Goal: Task Accomplishment & Management: Use online tool/utility

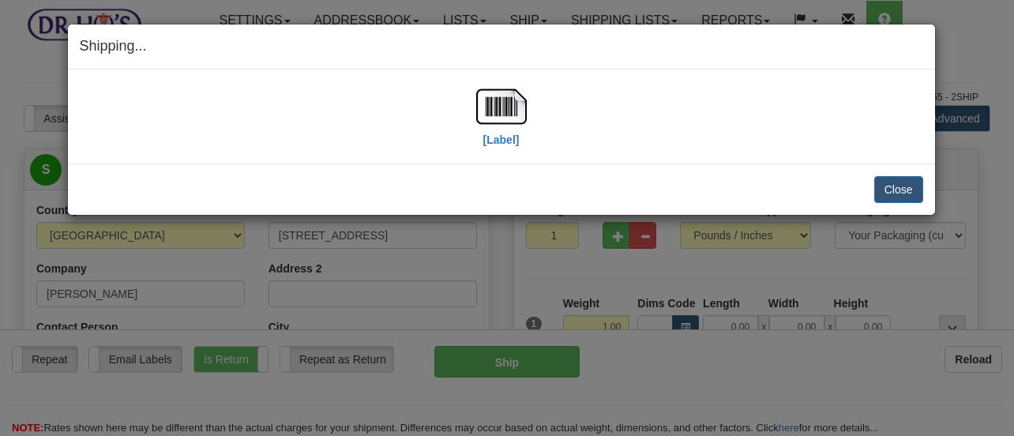
select select "PA"
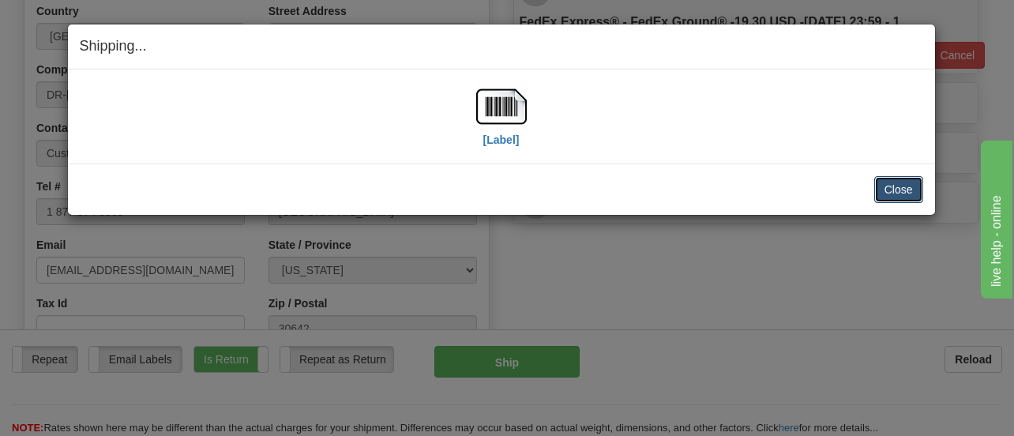
click at [885, 189] on button "Close" at bounding box center [898, 189] width 49 height 27
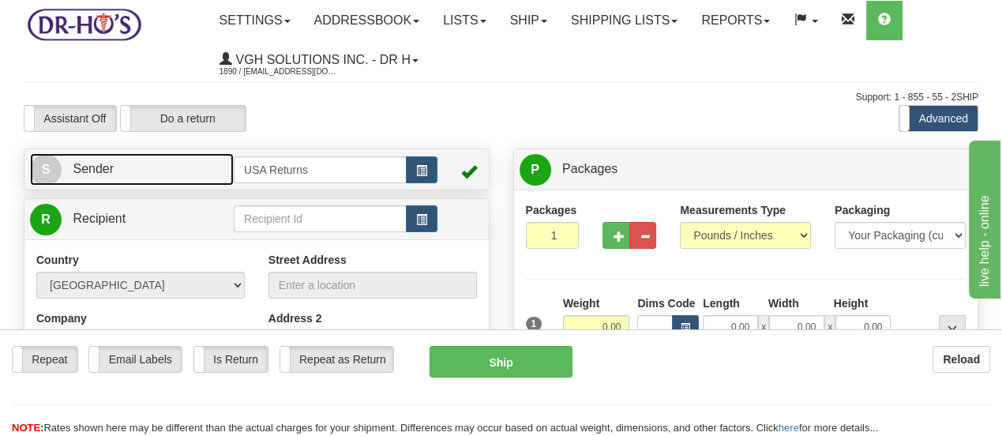
click at [58, 172] on span "S" at bounding box center [46, 170] width 32 height 32
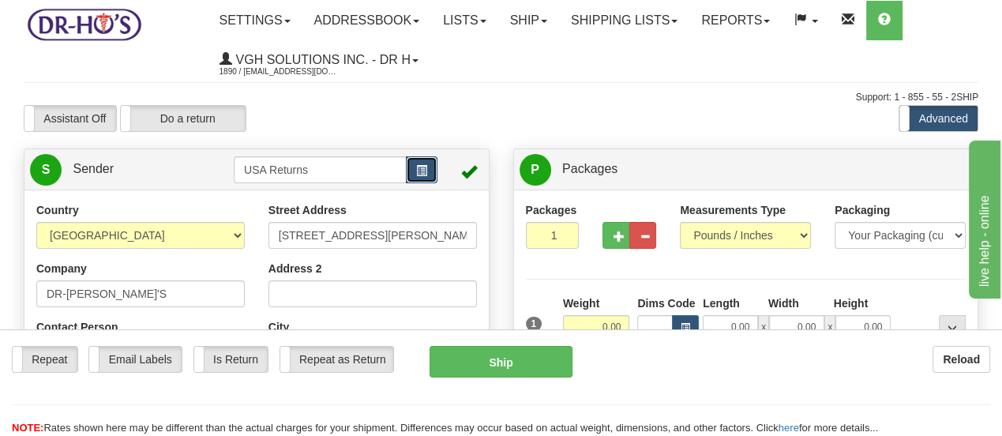
click at [426, 173] on span "button" at bounding box center [421, 171] width 11 height 10
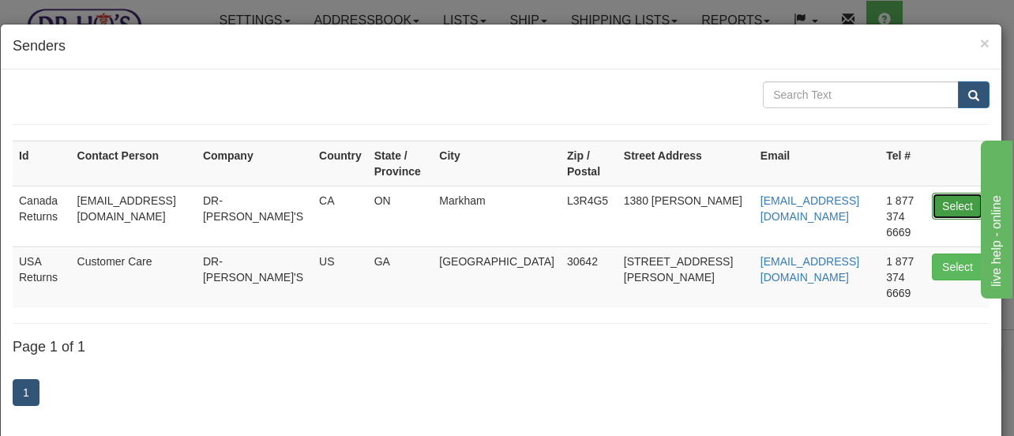
click at [932, 193] on button "Select" at bounding box center [957, 206] width 51 height 27
type input "Canada Returns"
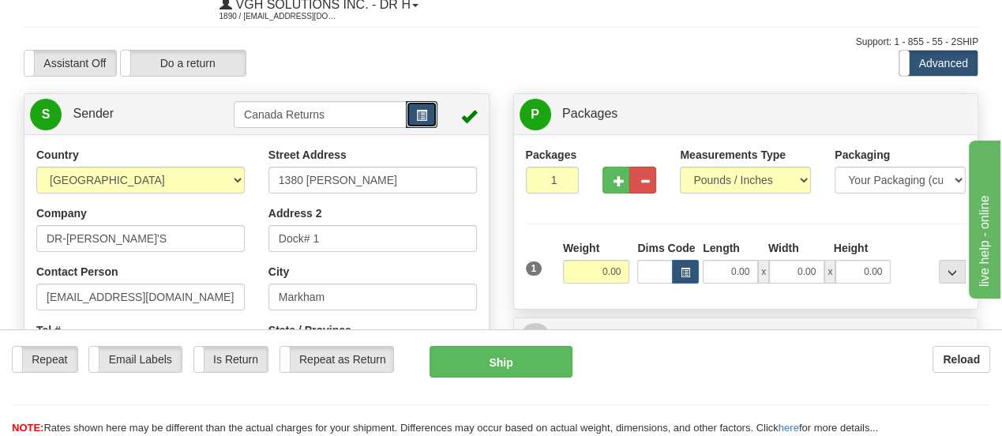
scroll to position [79, 0]
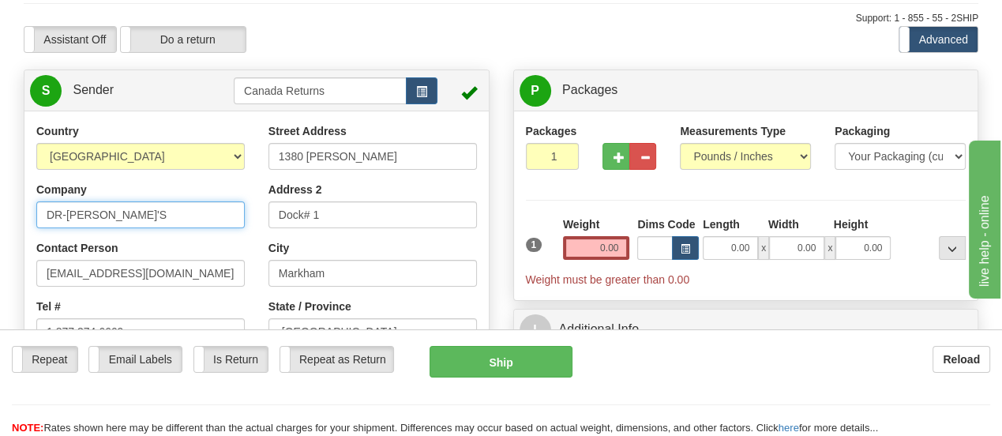
drag, startPoint x: 184, startPoint y: 224, endPoint x: 0, endPoint y: 198, distance: 185.8
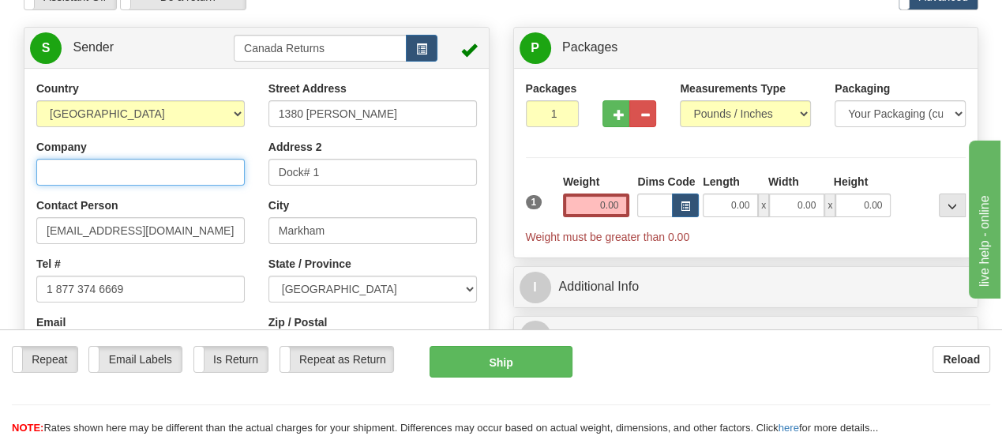
scroll to position [158, 0]
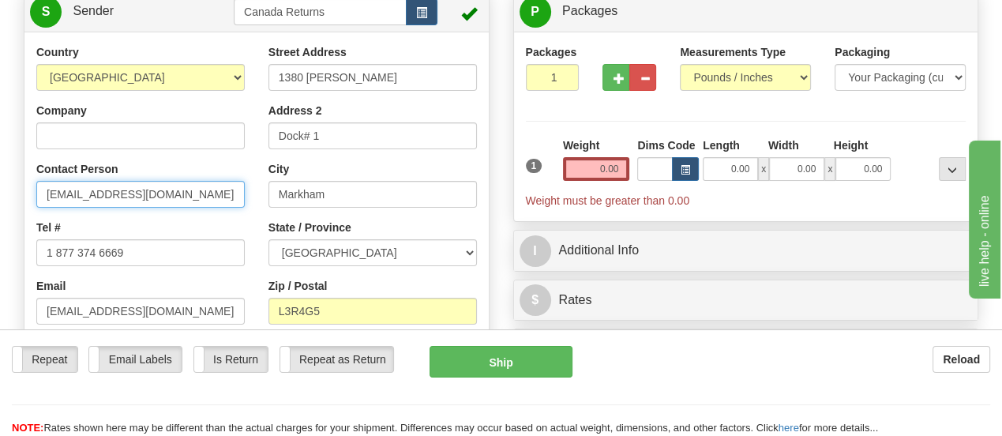
drag, startPoint x: 186, startPoint y: 197, endPoint x: 0, endPoint y: 167, distance: 188.7
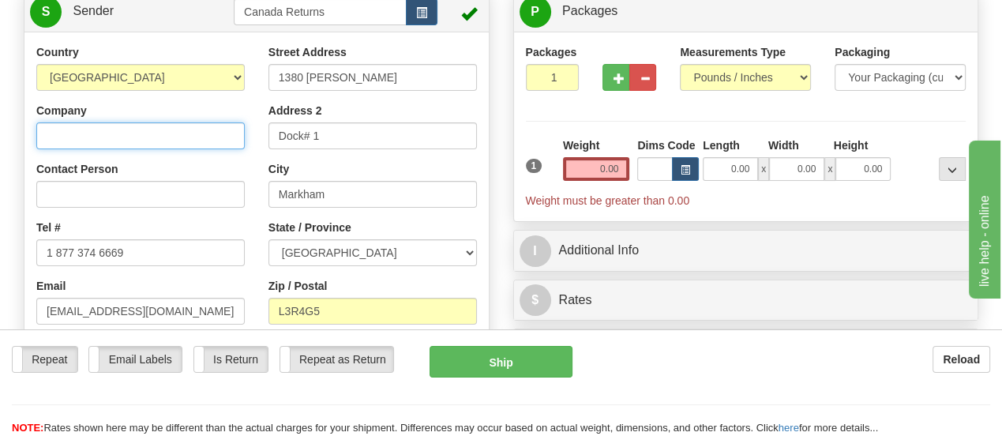
click at [161, 137] on input "Company" at bounding box center [140, 135] width 209 height 27
paste input "[PERSON_NAME]"
type input "[PERSON_NAME]"
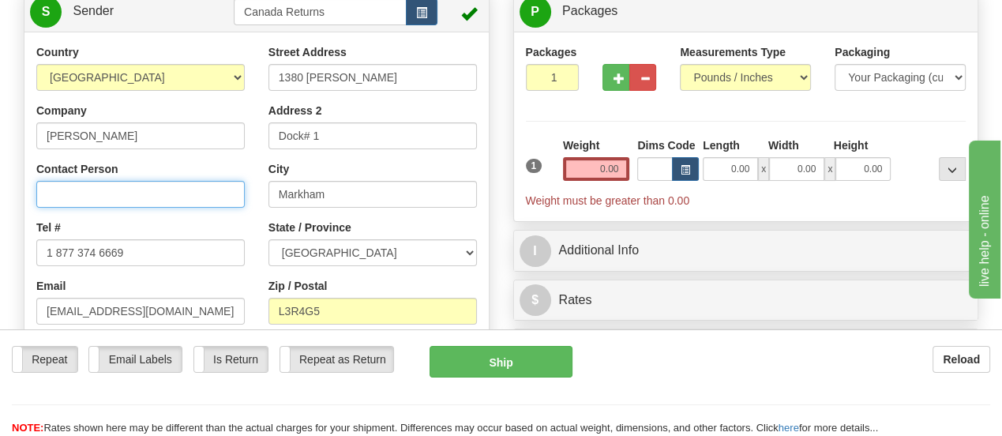
click at [164, 193] on input "Contact Person" at bounding box center [140, 194] width 209 height 27
paste input "[PERSON_NAME]"
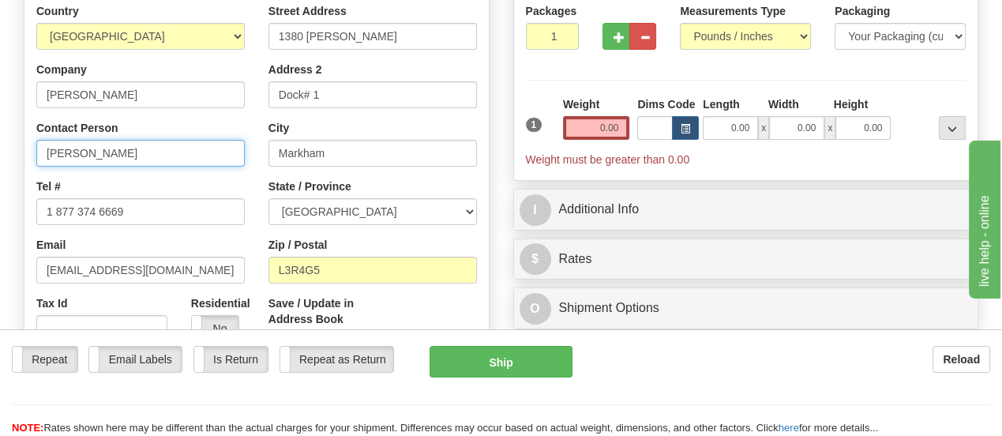
scroll to position [237, 0]
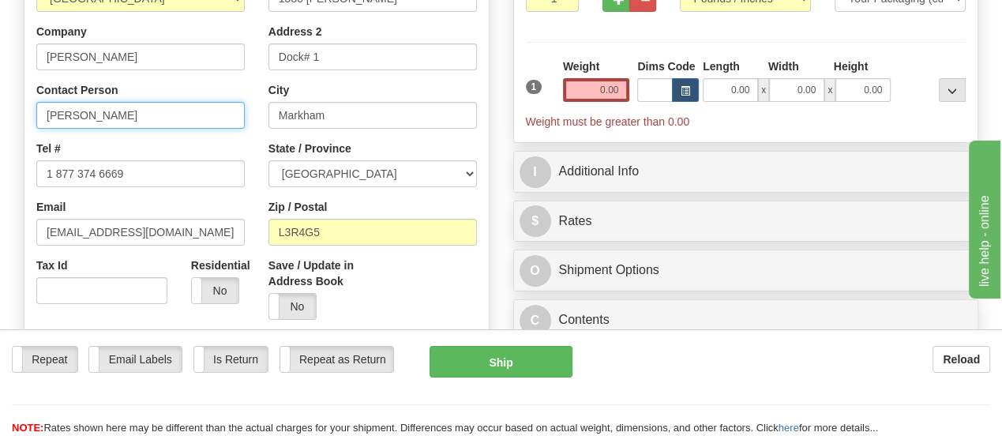
type input "[PERSON_NAME]"
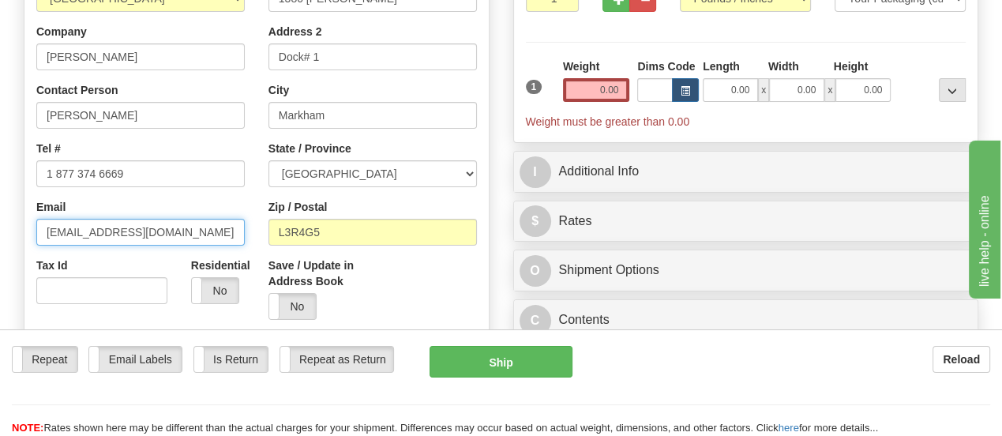
drag, startPoint x: 156, startPoint y: 239, endPoint x: 0, endPoint y: 209, distance: 158.5
click at [0, 209] on div "Toggle navigation Settings Shipping Preferences Fields Preferences New" at bounding box center [501, 432] width 1002 height 1339
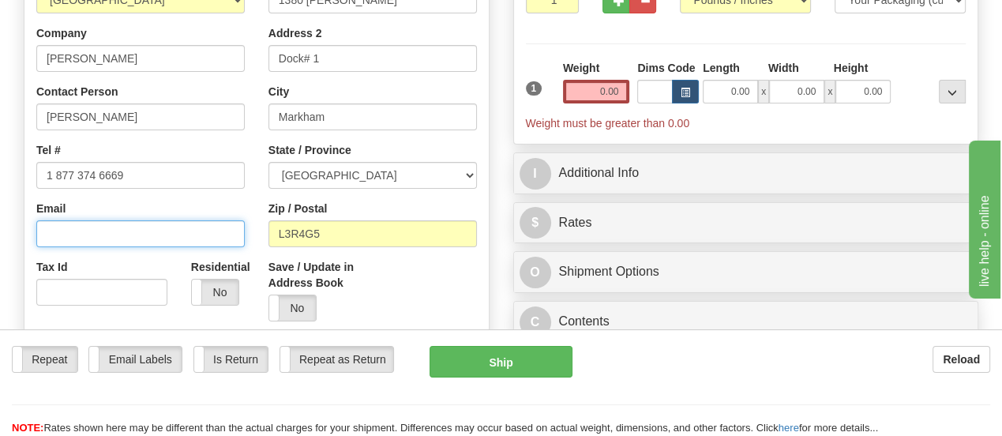
scroll to position [158, 0]
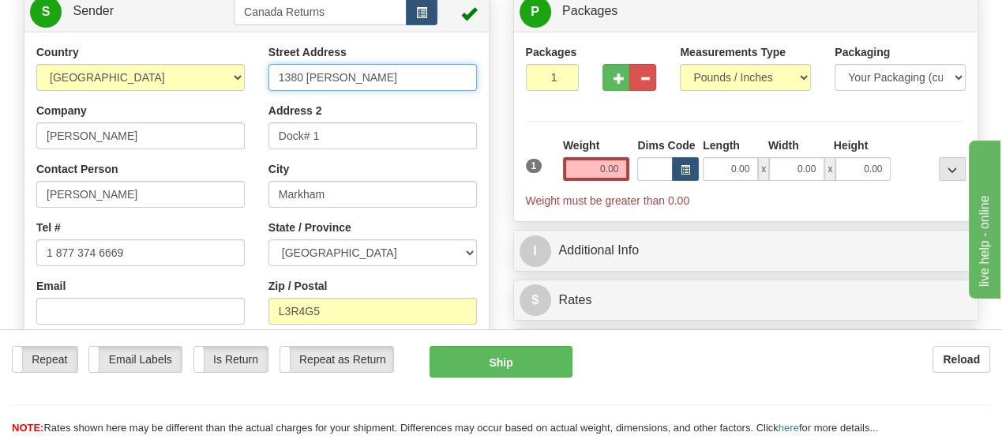
drag, startPoint x: 385, startPoint y: 76, endPoint x: 235, endPoint y: 73, distance: 150.9
click at [235, 73] on div "Country [GEOGRAPHIC_DATA] [GEOGRAPHIC_DATA] [GEOGRAPHIC_DATA] [GEOGRAPHIC_DATA]…" at bounding box center [256, 263] width 464 height 438
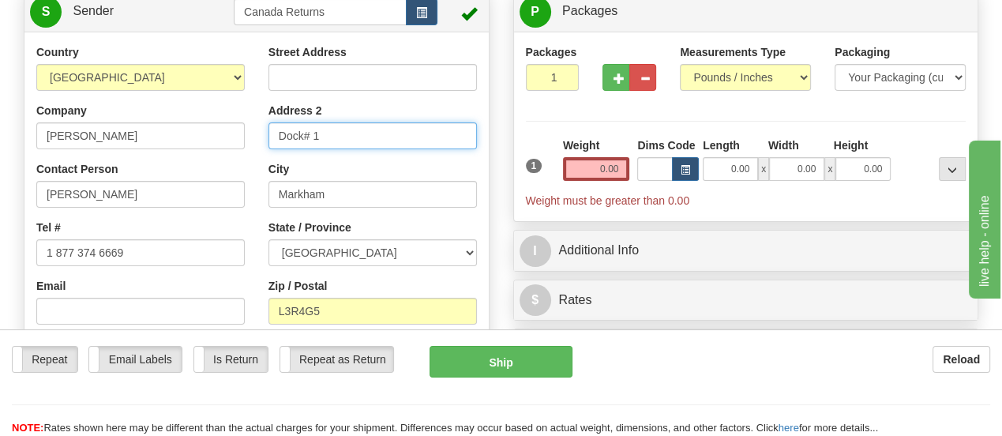
drag, startPoint x: 383, startPoint y: 142, endPoint x: 243, endPoint y: 129, distance: 140.4
click at [243, 129] on div "Country [GEOGRAPHIC_DATA] [GEOGRAPHIC_DATA] [GEOGRAPHIC_DATA] [GEOGRAPHIC_DATA]…" at bounding box center [256, 263] width 464 height 438
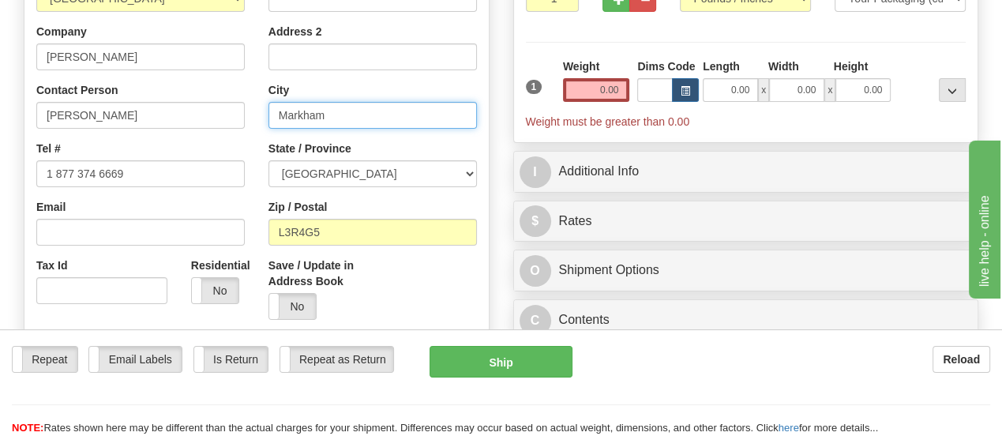
drag, startPoint x: 372, startPoint y: 124, endPoint x: 284, endPoint y: 113, distance: 88.4
click at [284, 113] on input "Markham" at bounding box center [373, 115] width 209 height 27
type input "M"
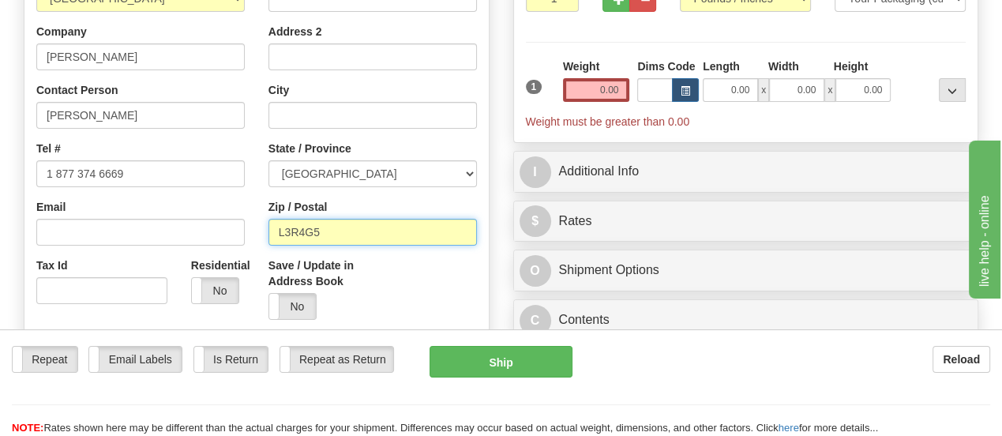
drag, startPoint x: 351, startPoint y: 235, endPoint x: 233, endPoint y: 217, distance: 119.7
click at [233, 217] on div "Country [GEOGRAPHIC_DATA] [GEOGRAPHIC_DATA] [GEOGRAPHIC_DATA] [GEOGRAPHIC_DATA]…" at bounding box center [256, 184] width 464 height 438
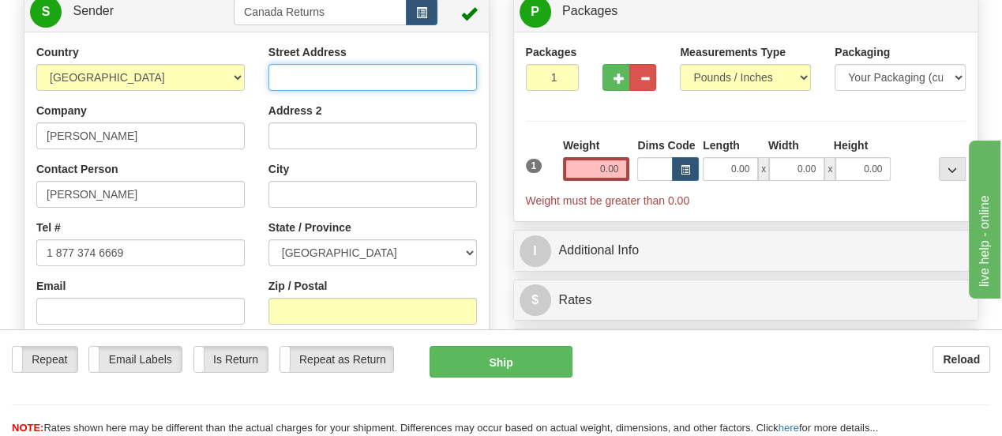
click at [421, 81] on input "Street Address" at bounding box center [373, 77] width 209 height 27
paste input "[GEOGRAPHIC_DATA][PERSON_NAME] [GEOGRAPHIC_DATA]"
type input "[GEOGRAPHIC_DATA][PERSON_NAME] [GEOGRAPHIC_DATA]"
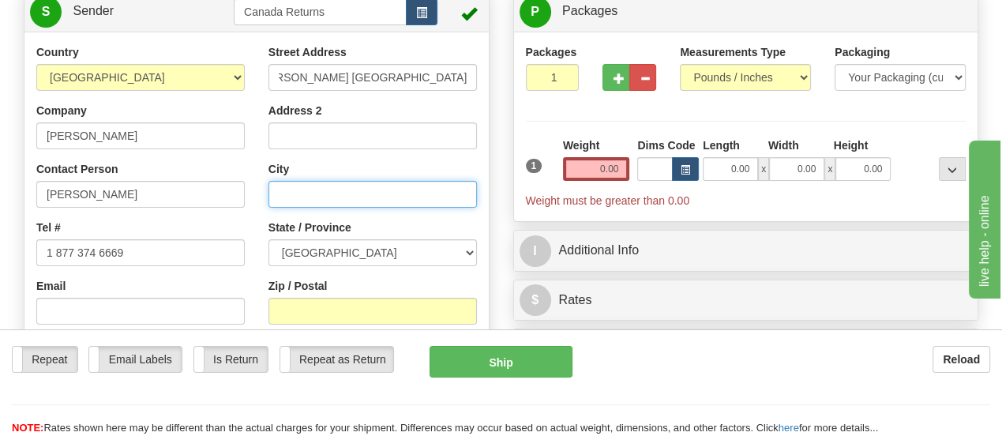
scroll to position [0, 0]
click at [406, 194] on input "City" at bounding box center [373, 194] width 209 height 27
paste input "[GEOGRAPHIC_DATA][PERSON_NAME] [GEOGRAPHIC_DATA]"
type input "[GEOGRAPHIC_DATA][PERSON_NAME] [GEOGRAPHIC_DATA]"
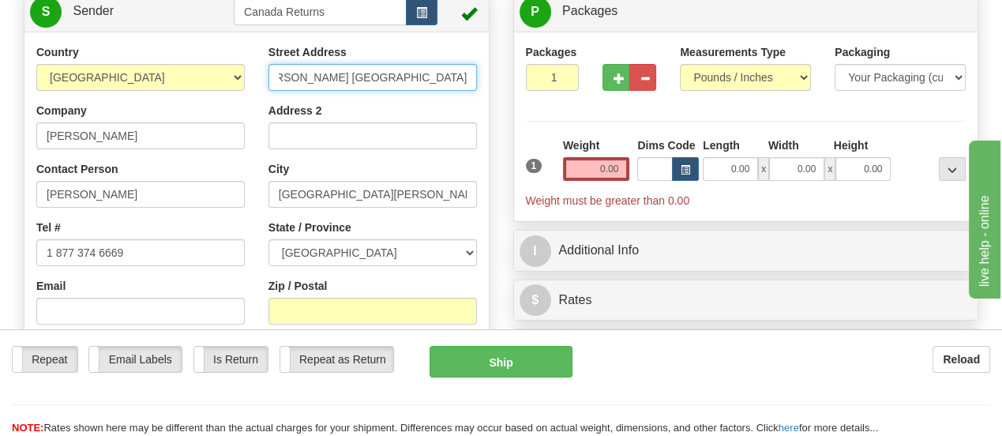
drag, startPoint x: 420, startPoint y: 79, endPoint x: 474, endPoint y: 88, distance: 54.4
click at [474, 88] on input "[GEOGRAPHIC_DATA][PERSON_NAME] [GEOGRAPHIC_DATA]" at bounding box center [373, 77] width 209 height 27
type input "Po Box [GEOGRAPHIC_DATA]"
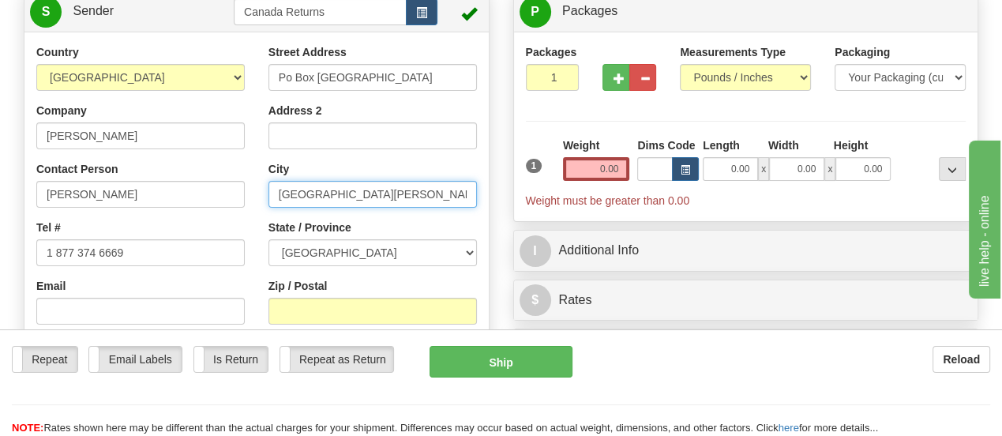
drag, startPoint x: 420, startPoint y: 199, endPoint x: 278, endPoint y: 186, distance: 142.8
click at [278, 186] on input "[GEOGRAPHIC_DATA][PERSON_NAME] [GEOGRAPHIC_DATA]" at bounding box center [373, 194] width 209 height 27
drag, startPoint x: 351, startPoint y: 197, endPoint x: 465, endPoint y: 210, distance: 114.5
click at [465, 210] on div "Street Address Po [GEOGRAPHIC_DATA] Address 2 City [GEOGRAPHIC_DATA] [PERSON_NA…" at bounding box center [373, 227] width 232 height 366
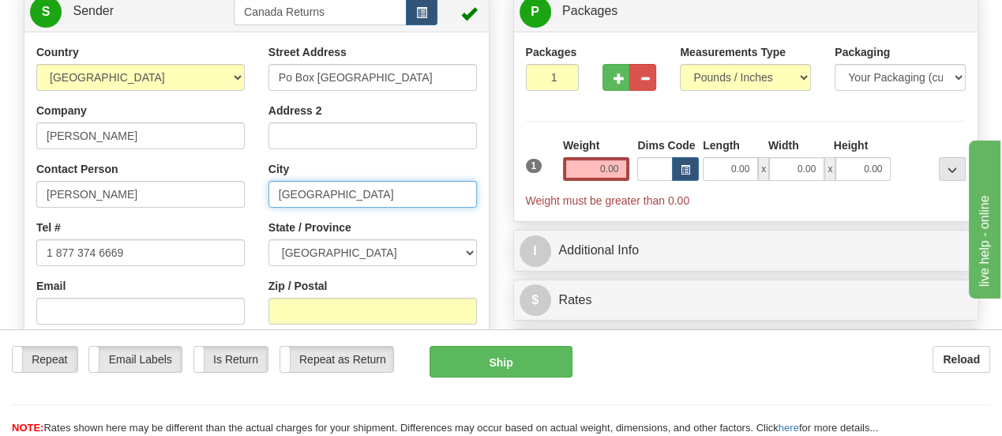
scroll to position [0, 0]
type input "[GEOGRAPHIC_DATA]"
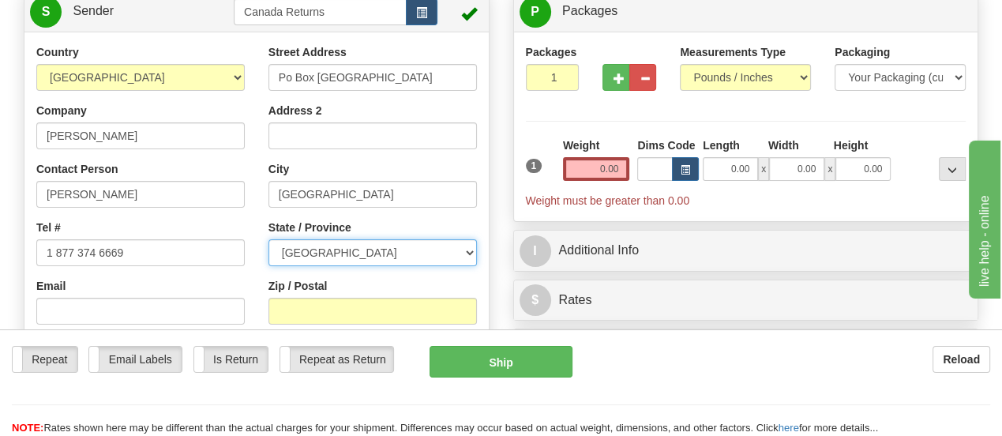
click at [464, 253] on select "[GEOGRAPHIC_DATA] [GEOGRAPHIC_DATA] [GEOGRAPHIC_DATA] [GEOGRAPHIC_DATA] [GEOGRA…" at bounding box center [373, 252] width 209 height 27
select select "PE"
click at [269, 240] on select "[GEOGRAPHIC_DATA] [GEOGRAPHIC_DATA] [GEOGRAPHIC_DATA] [GEOGRAPHIC_DATA] [GEOGRA…" at bounding box center [373, 252] width 209 height 27
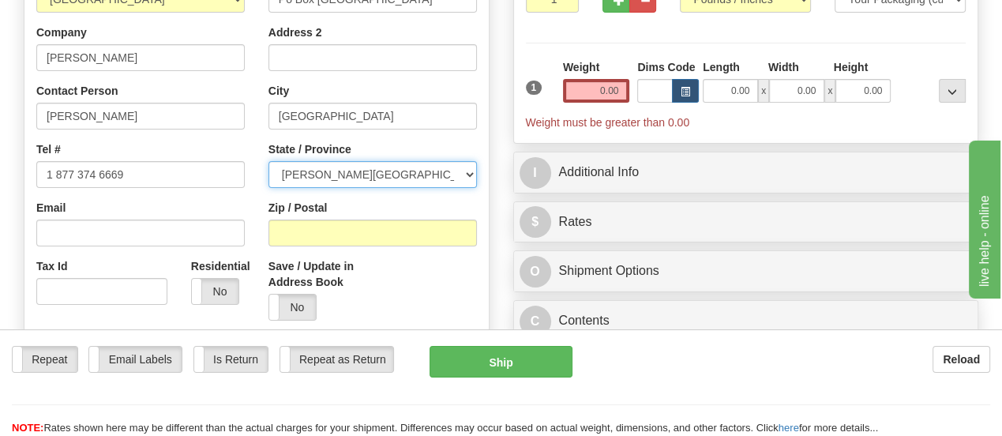
scroll to position [237, 0]
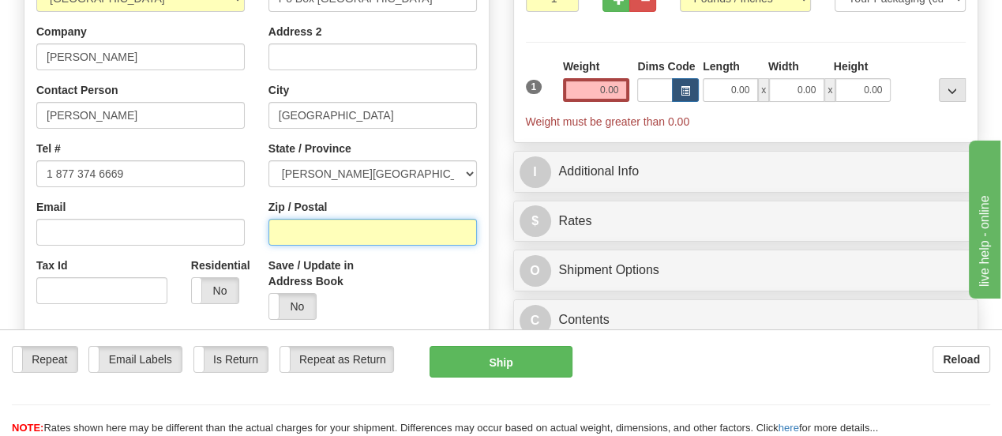
click at [410, 235] on input "Zip / Postal" at bounding box center [373, 232] width 209 height 27
paste input "[GEOGRAPHIC_DATA][PERSON_NAME] [GEOGRAPHIC_DATA]"
drag, startPoint x: 385, startPoint y: 239, endPoint x: 254, endPoint y: 227, distance: 132.5
click at [254, 227] on div "Country [GEOGRAPHIC_DATA] [GEOGRAPHIC_DATA] [GEOGRAPHIC_DATA] [GEOGRAPHIC_DATA]…" at bounding box center [256, 184] width 464 height 438
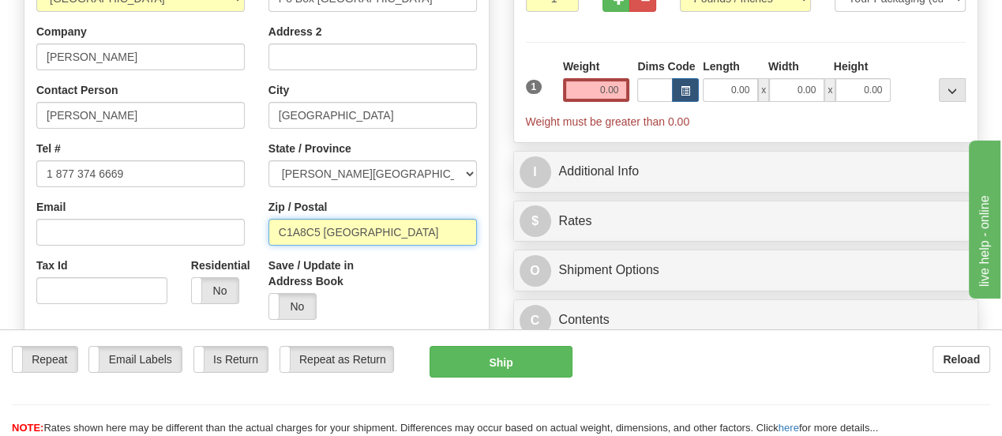
click at [447, 236] on input "C1A8C5 [GEOGRAPHIC_DATA]" at bounding box center [373, 232] width 209 height 27
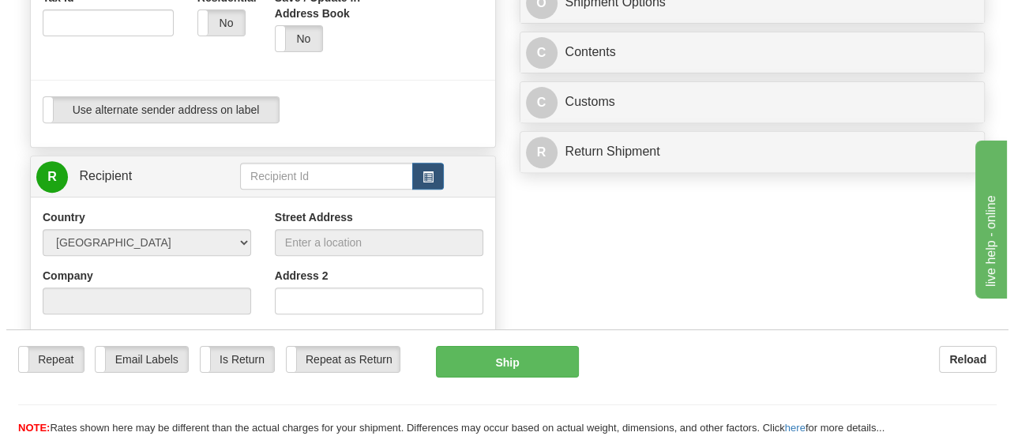
scroll to position [553, 0]
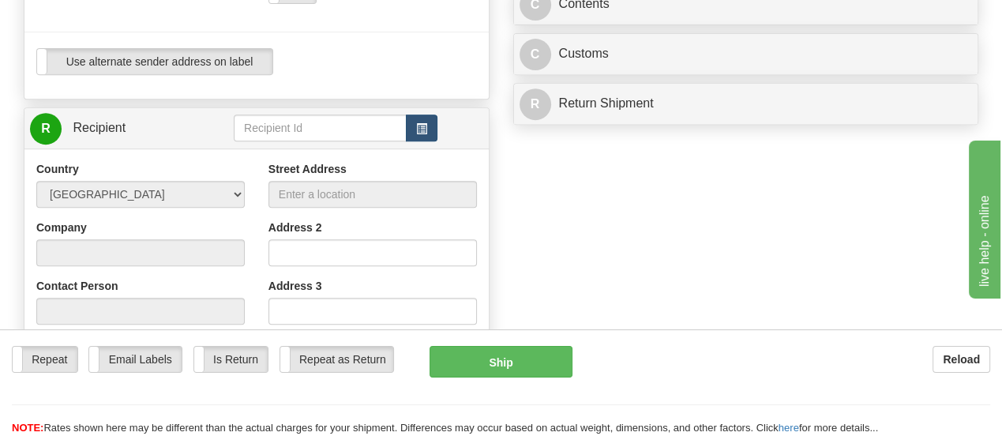
type input "C1A8C5"
click at [426, 130] on span "button" at bounding box center [421, 129] width 11 height 10
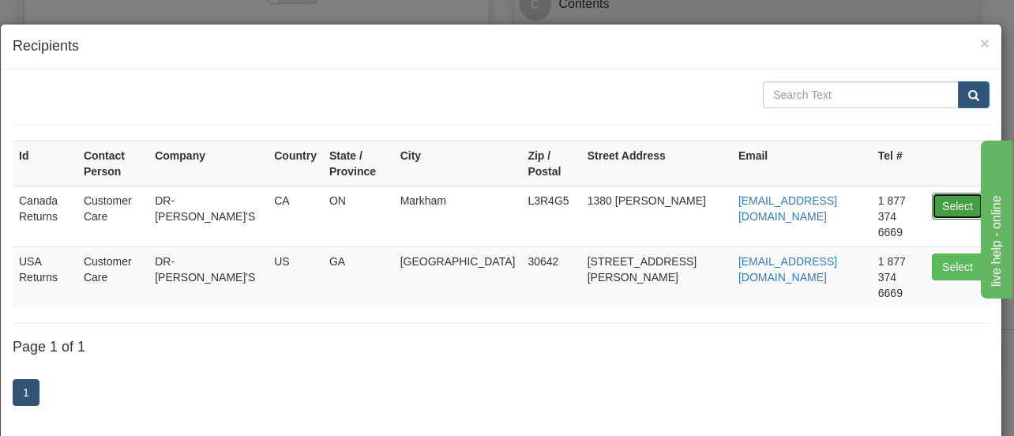
click at [935, 193] on button "Select" at bounding box center [957, 206] width 51 height 27
type input "Canada Returns"
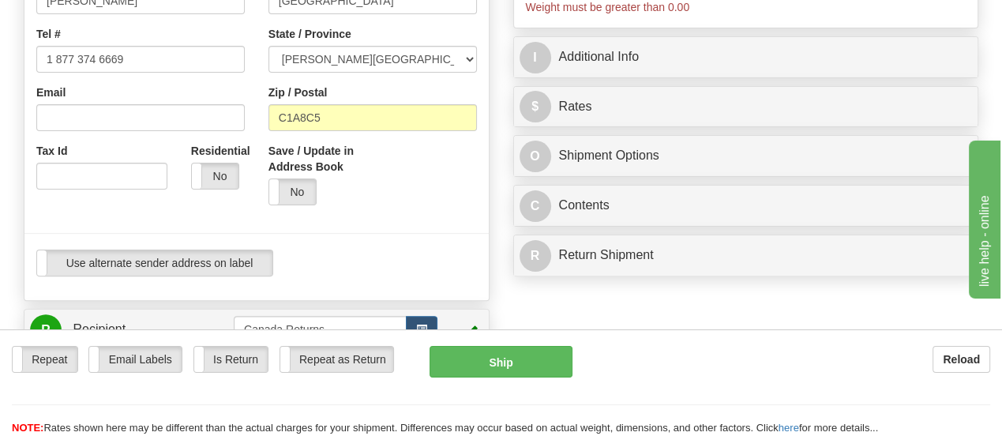
scroll to position [267, 0]
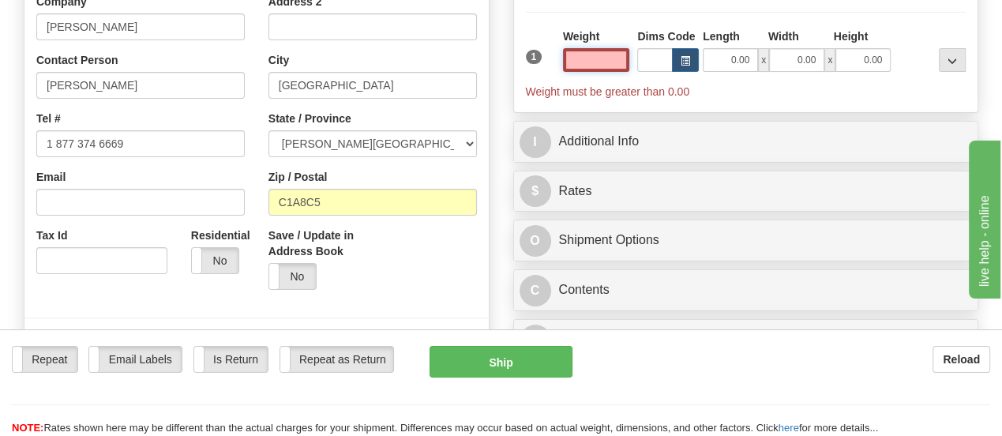
click at [604, 62] on input "text" at bounding box center [596, 60] width 67 height 24
type input "0.00"
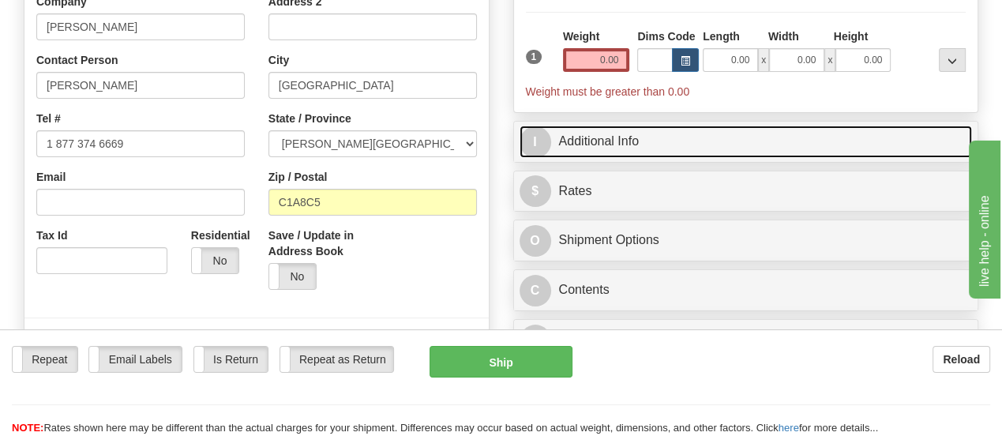
click at [610, 141] on link "I Additional Info" at bounding box center [746, 142] width 453 height 32
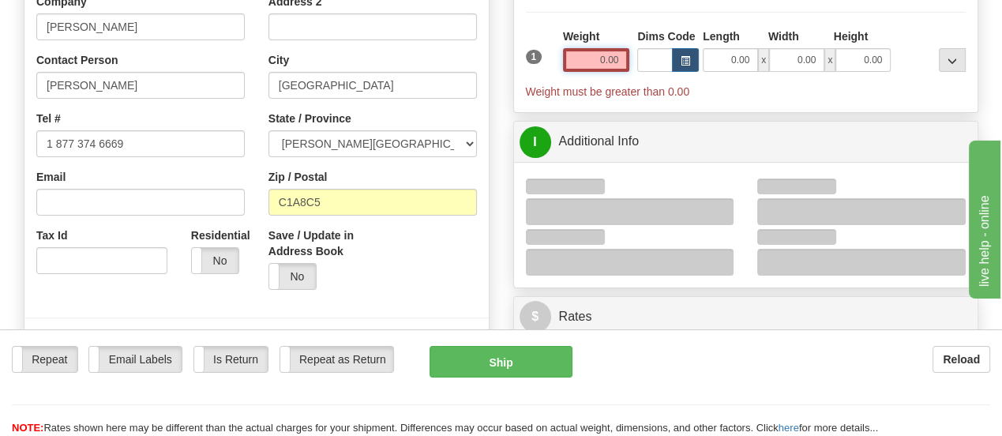
click at [617, 61] on input "0.00" at bounding box center [596, 60] width 67 height 24
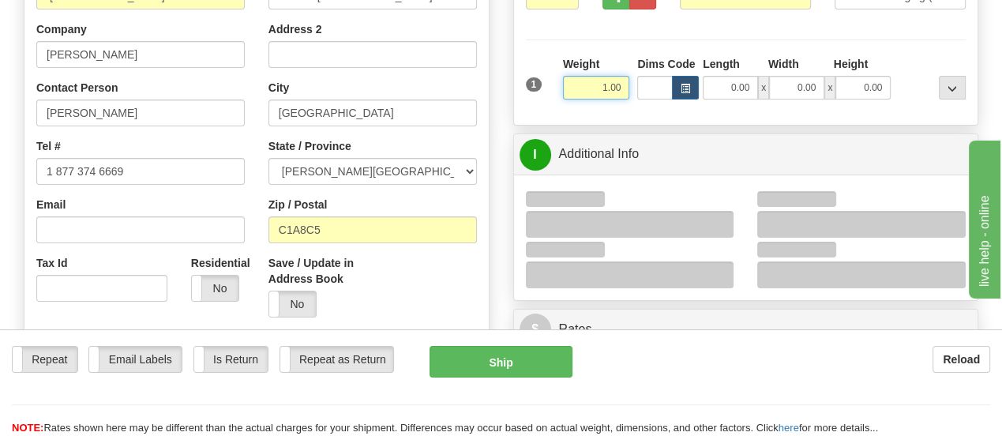
scroll to position [188, 0]
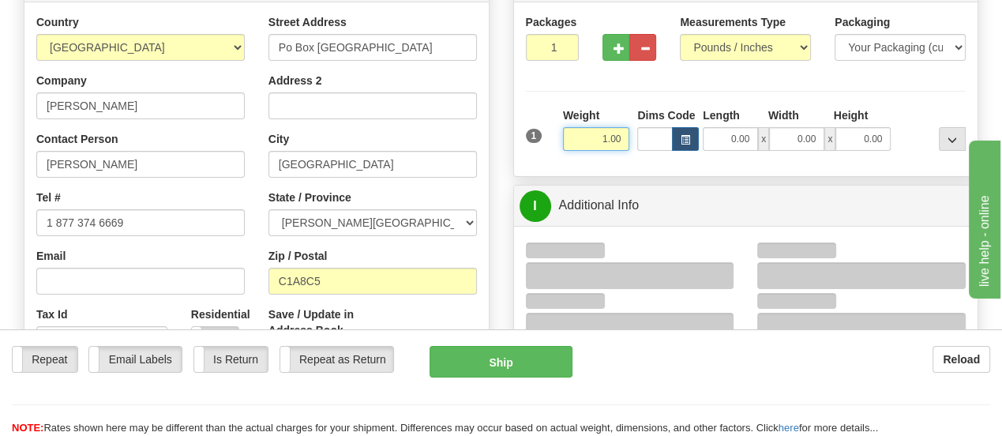
type input "1.00"
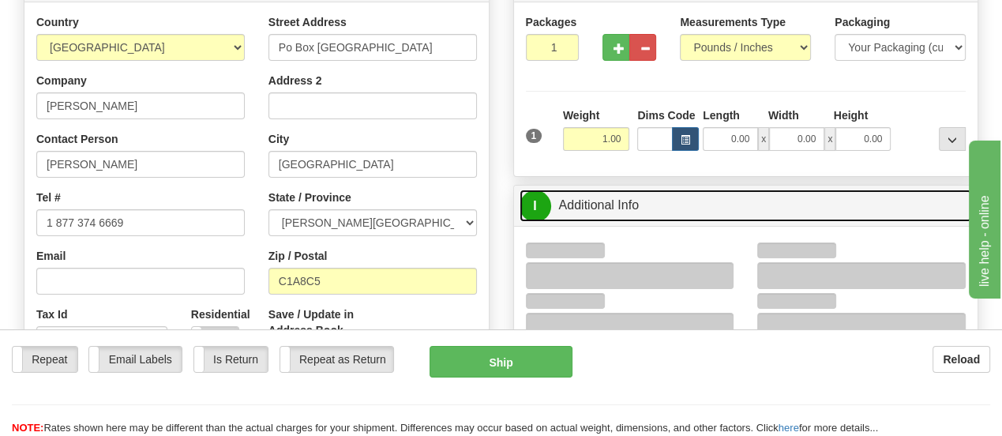
click at [604, 210] on link "I Additional Info" at bounding box center [746, 206] width 453 height 32
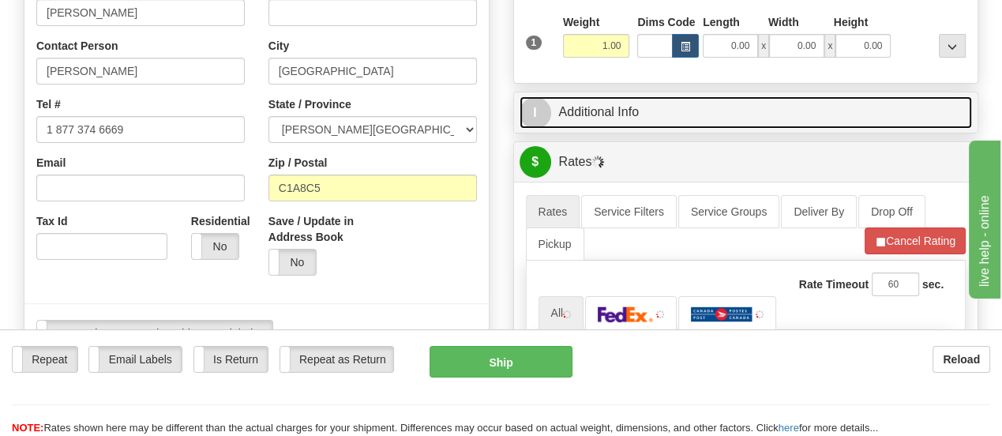
scroll to position [346, 0]
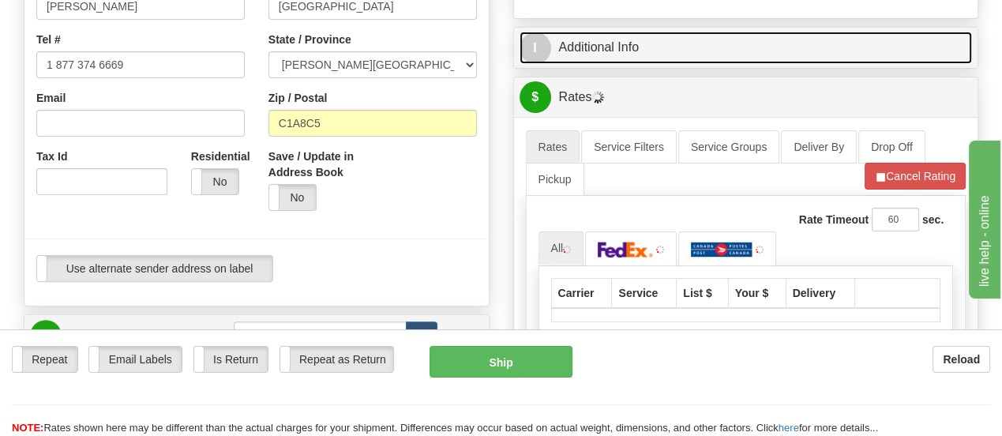
click at [590, 47] on link "I Additional Info" at bounding box center [746, 48] width 453 height 32
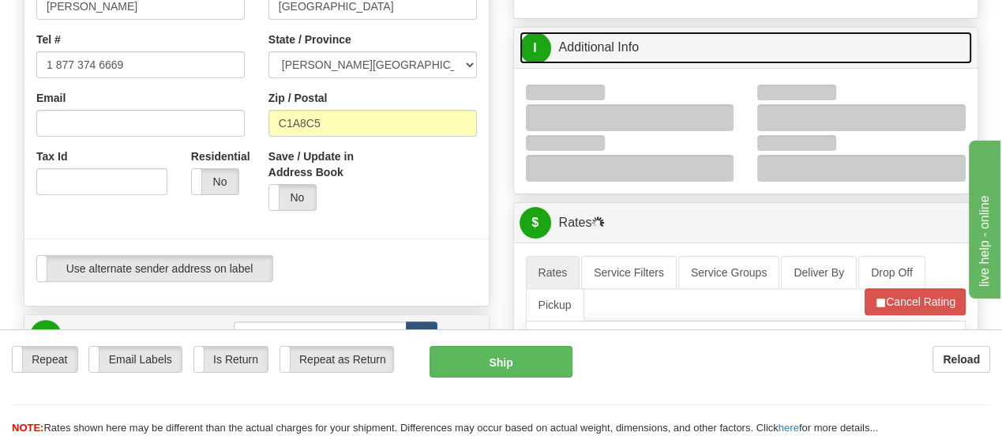
click at [532, 47] on span "I" at bounding box center [536, 48] width 32 height 32
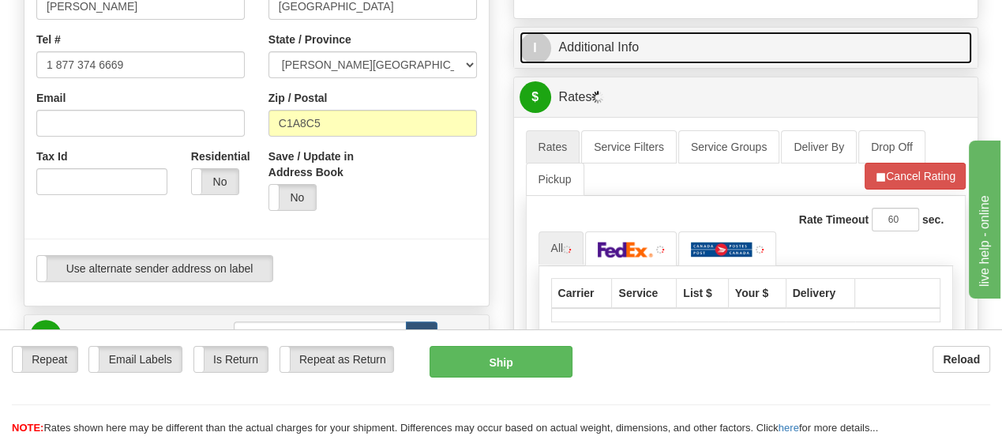
click at [616, 54] on link "I Additional Info" at bounding box center [746, 48] width 453 height 32
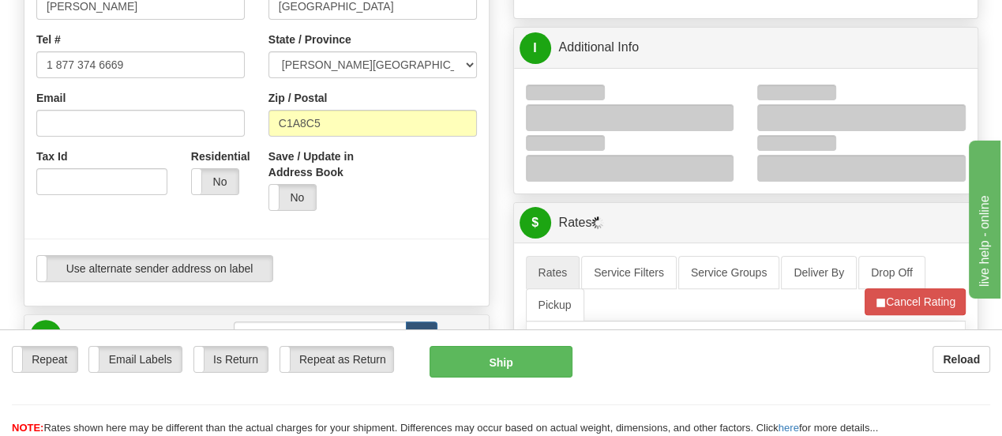
click at [626, 111] on div at bounding box center [630, 117] width 209 height 27
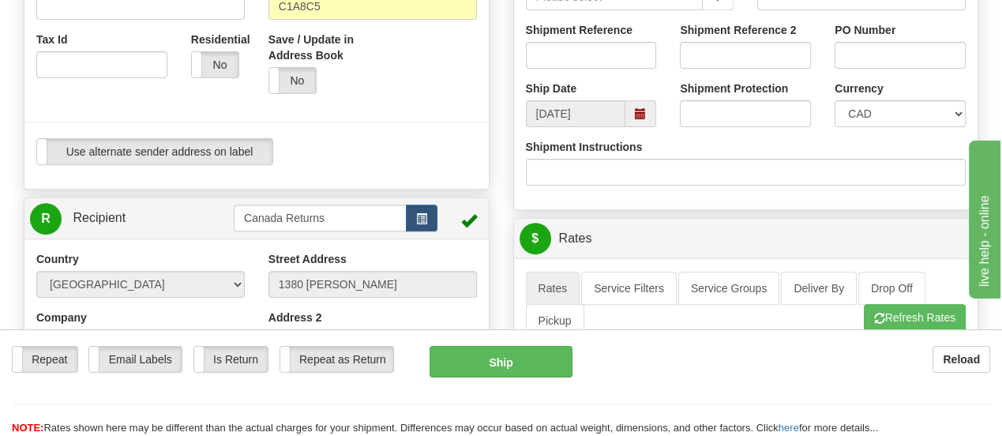
scroll to position [425, 0]
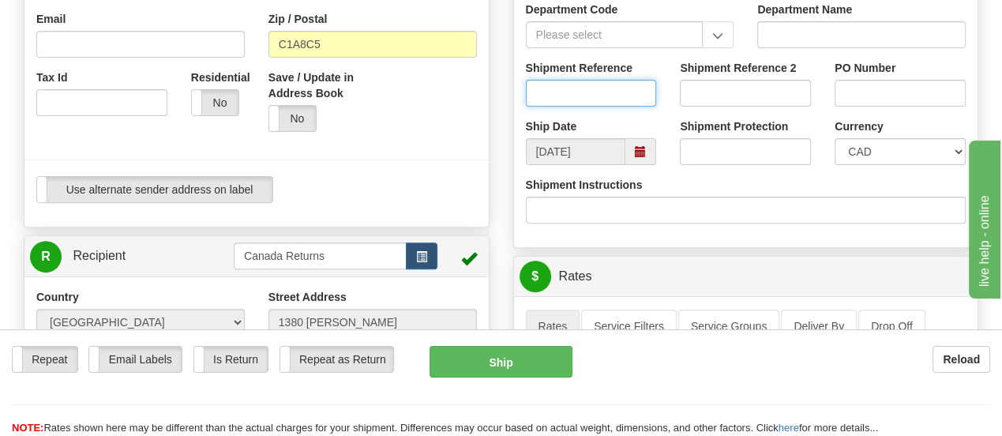
click at [619, 97] on input "Shipment Reference" at bounding box center [591, 93] width 131 height 27
paste input "1197411"
click at [637, 152] on span at bounding box center [640, 151] width 11 height 11
type input "1197411"
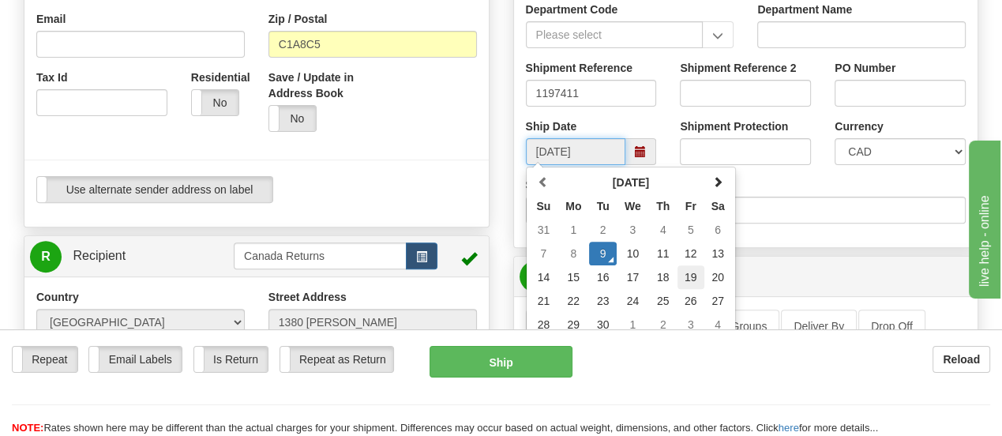
click at [699, 280] on td "19" at bounding box center [691, 277] width 27 height 24
type input "[DATE]"
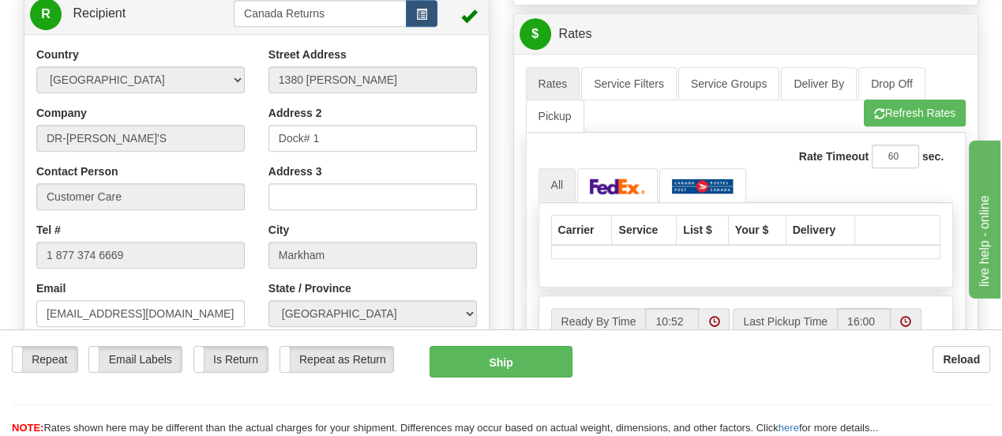
scroll to position [662, 0]
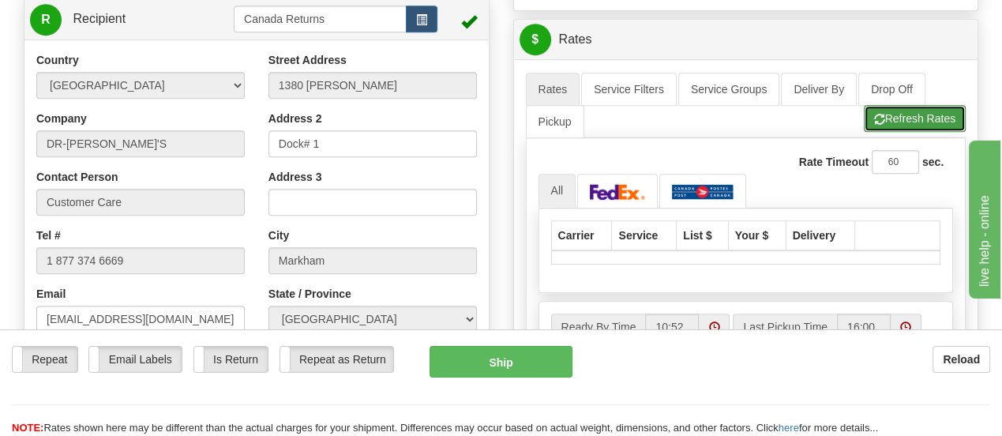
click at [891, 115] on button "Refresh Rates" at bounding box center [915, 118] width 102 height 27
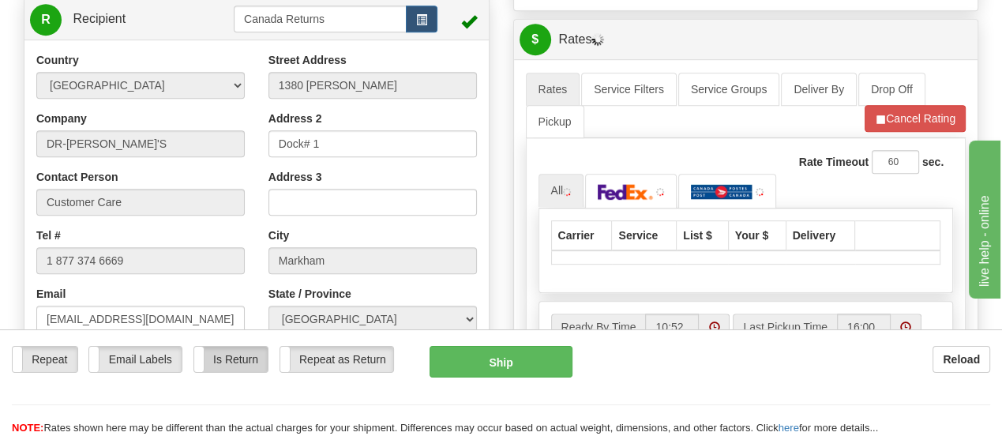
click at [246, 347] on label "Is Return" at bounding box center [230, 359] width 73 height 25
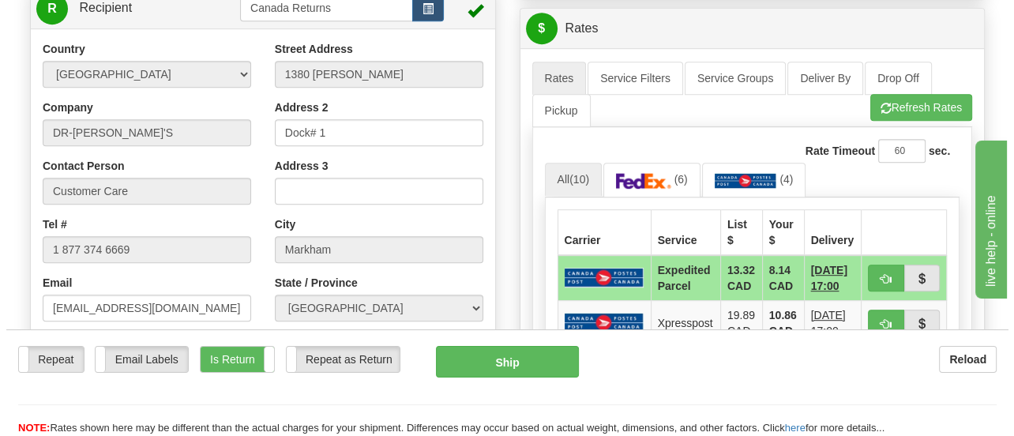
scroll to position [741, 0]
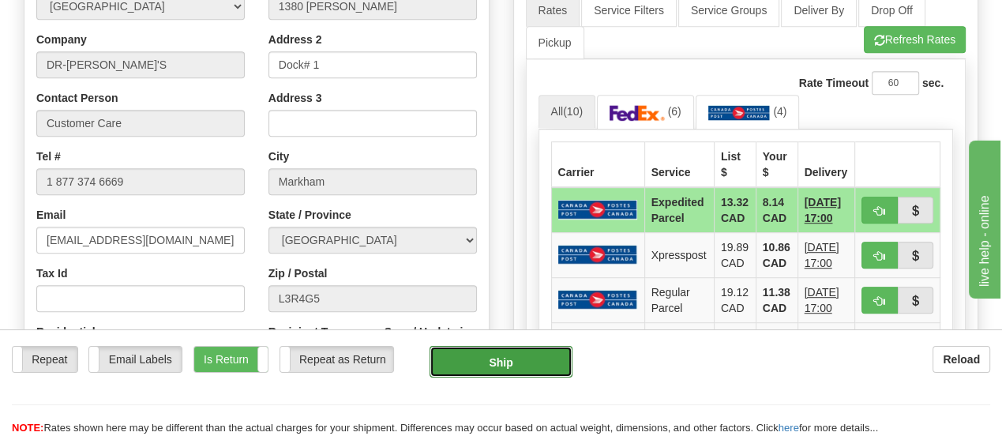
click at [500, 346] on button "Ship" at bounding box center [502, 362] width 144 height 32
type input "DOM.EP"
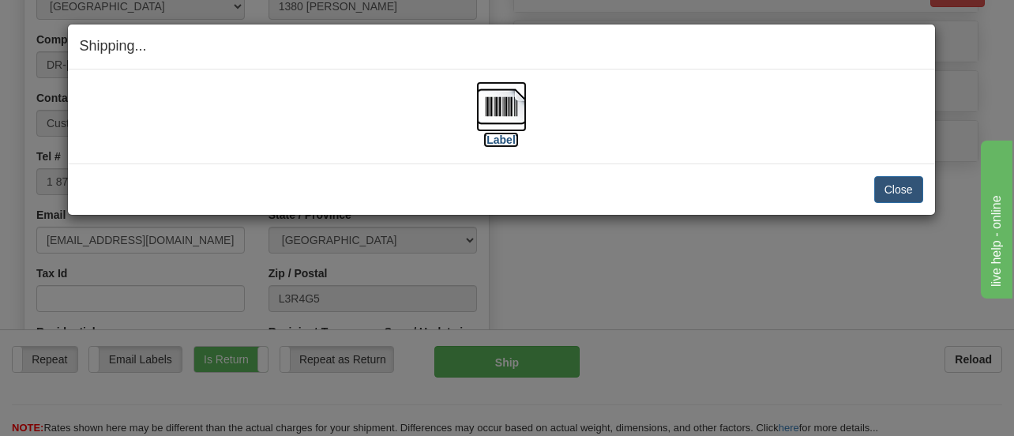
click at [508, 138] on label "[Label]" at bounding box center [501, 140] width 36 height 16
click at [892, 189] on button "Close" at bounding box center [898, 189] width 49 height 27
